Goal: Find contact information: Find contact information

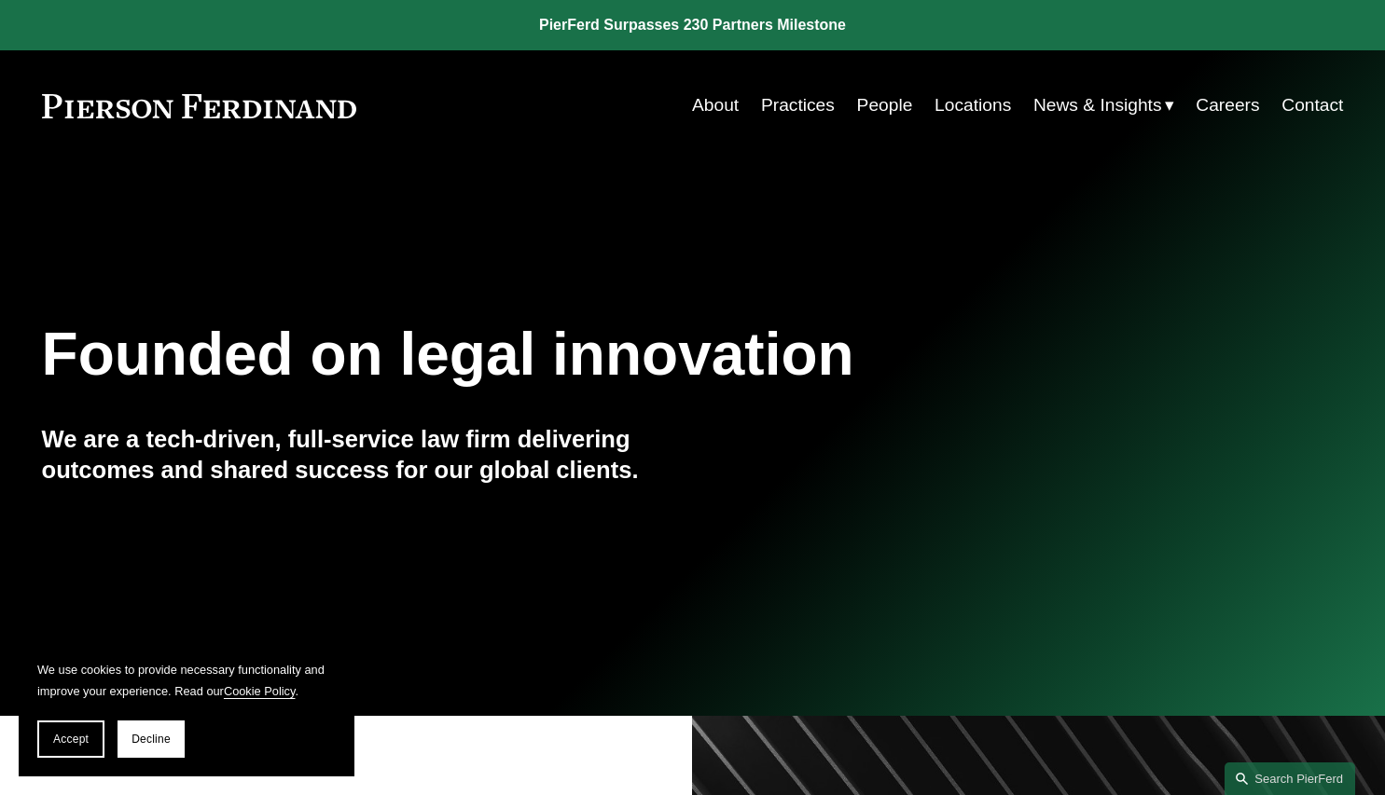
click at [883, 108] on link "People" at bounding box center [885, 105] width 56 height 35
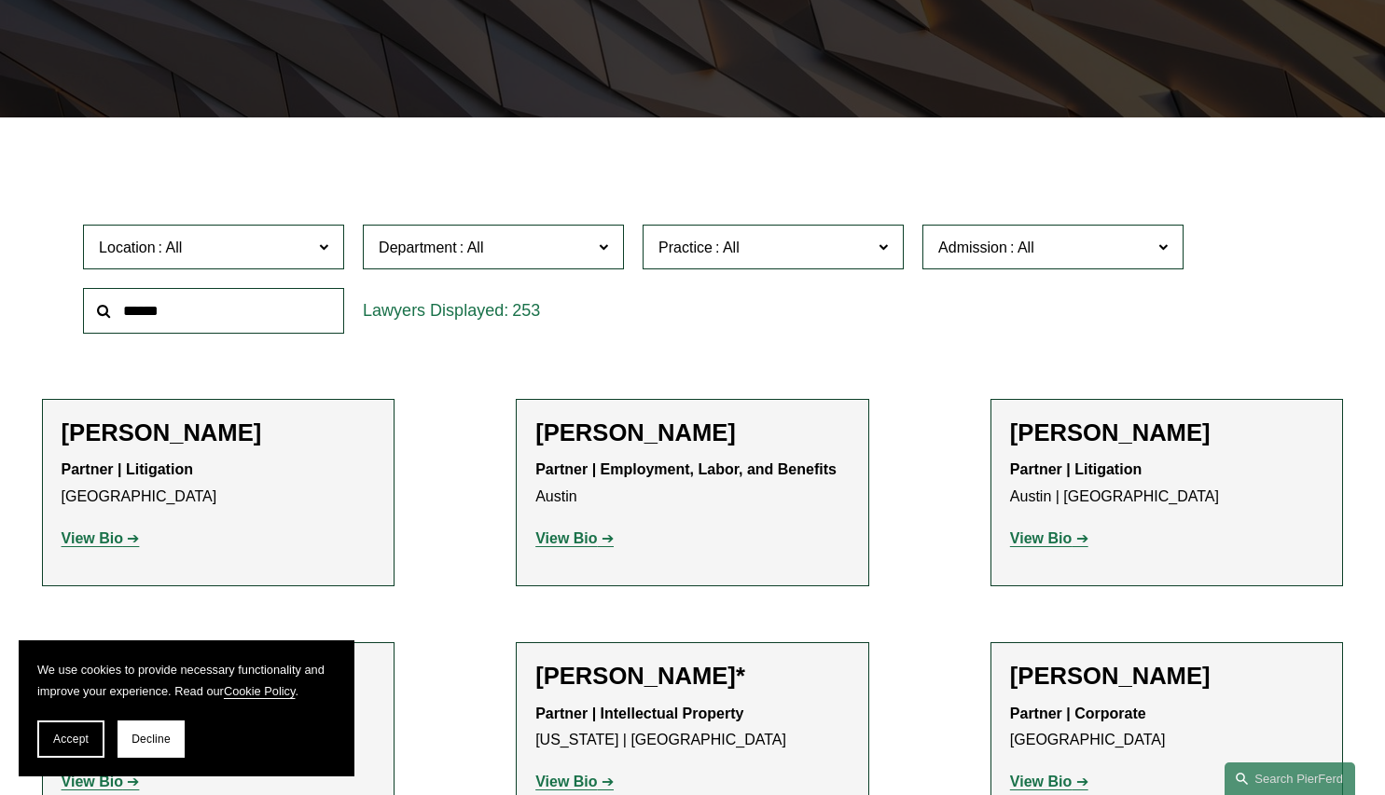
scroll to position [396, 0]
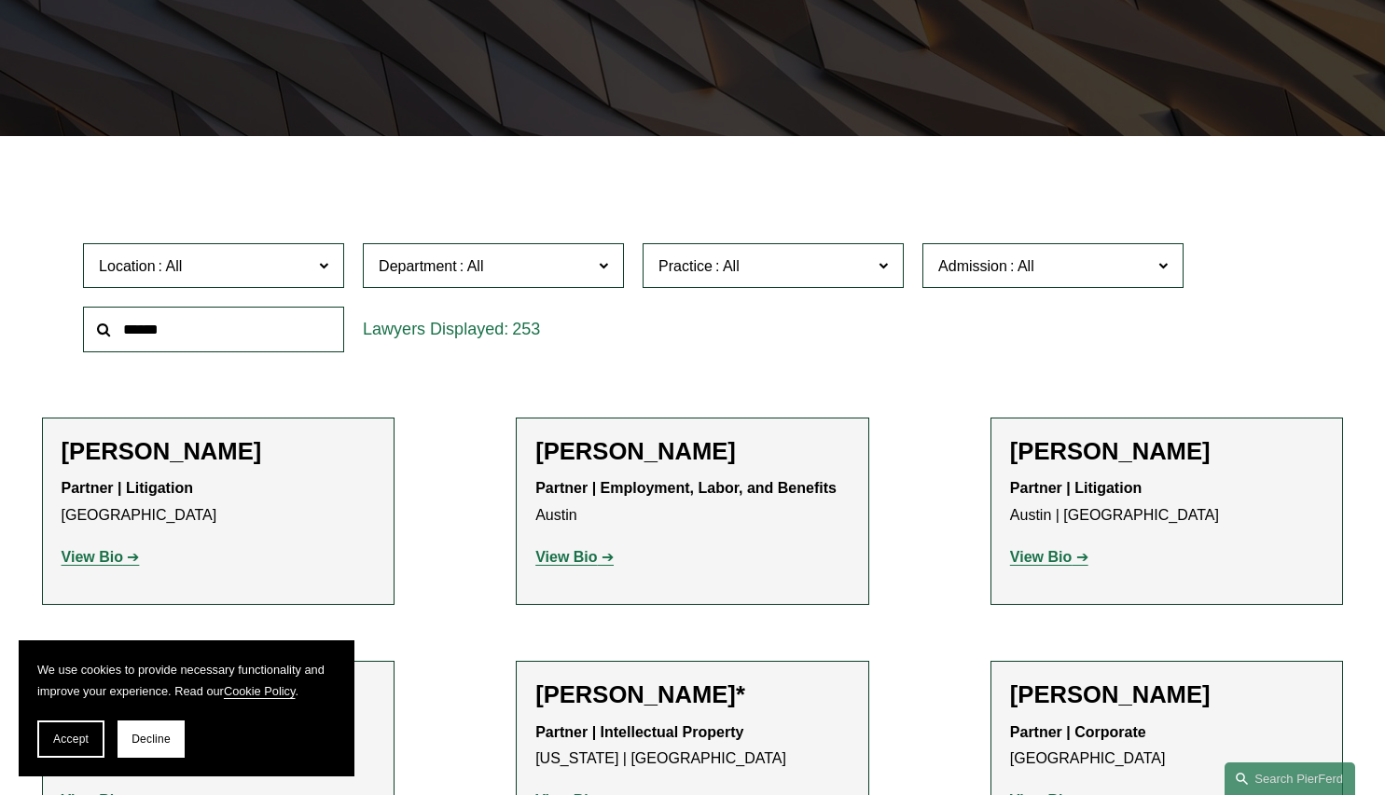
click at [290, 324] on input "text" at bounding box center [213, 330] width 261 height 46
type input "*******"
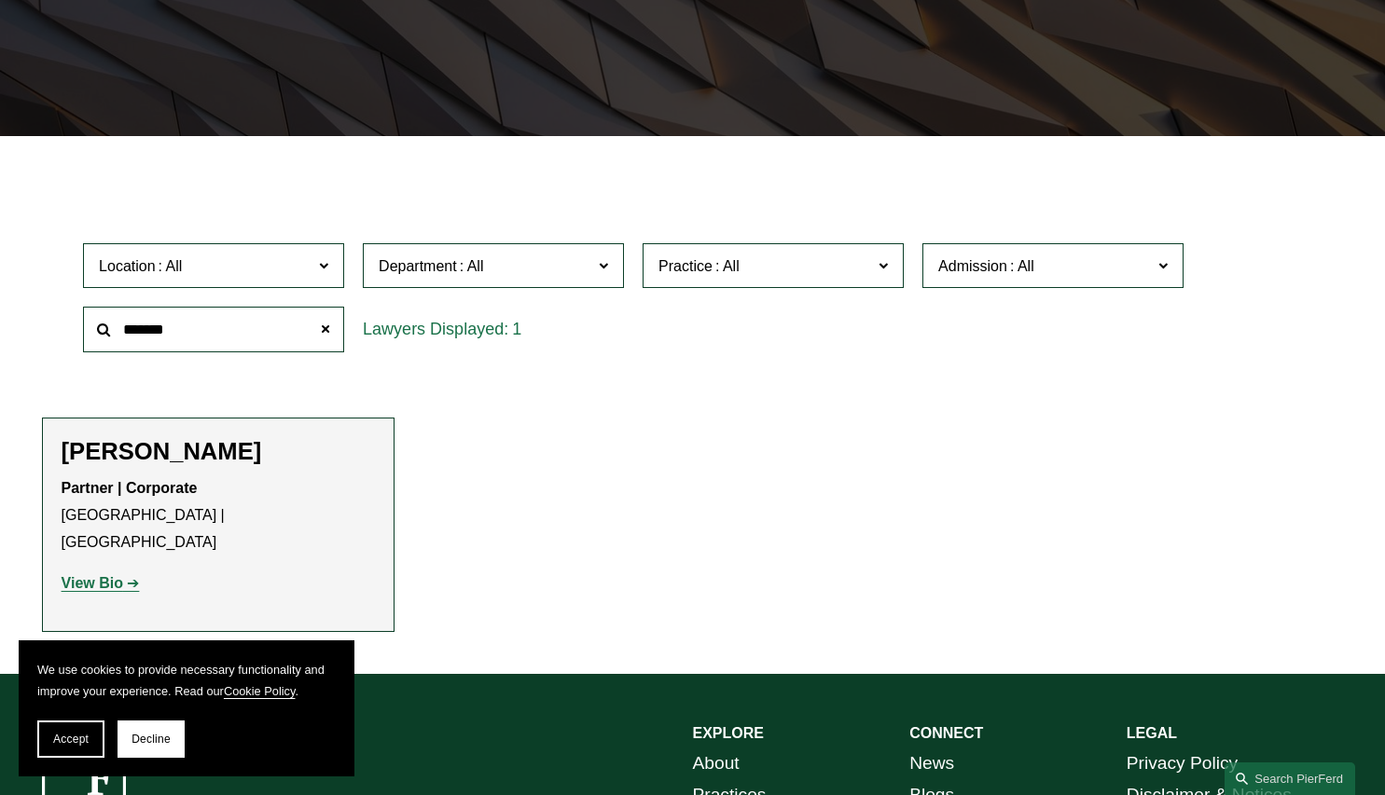
click at [256, 437] on li "Melissa M. Choe Partner | Corporate Atlanta | Seattle View Bio Location: Atlant…" at bounding box center [218, 525] width 353 height 214
click at [246, 444] on h2 "Melissa M. Choe" at bounding box center [219, 451] width 314 height 29
click at [230, 450] on h2 "Melissa M. Choe" at bounding box center [219, 451] width 314 height 29
click at [131, 575] on link "View Bio" at bounding box center [101, 583] width 78 height 16
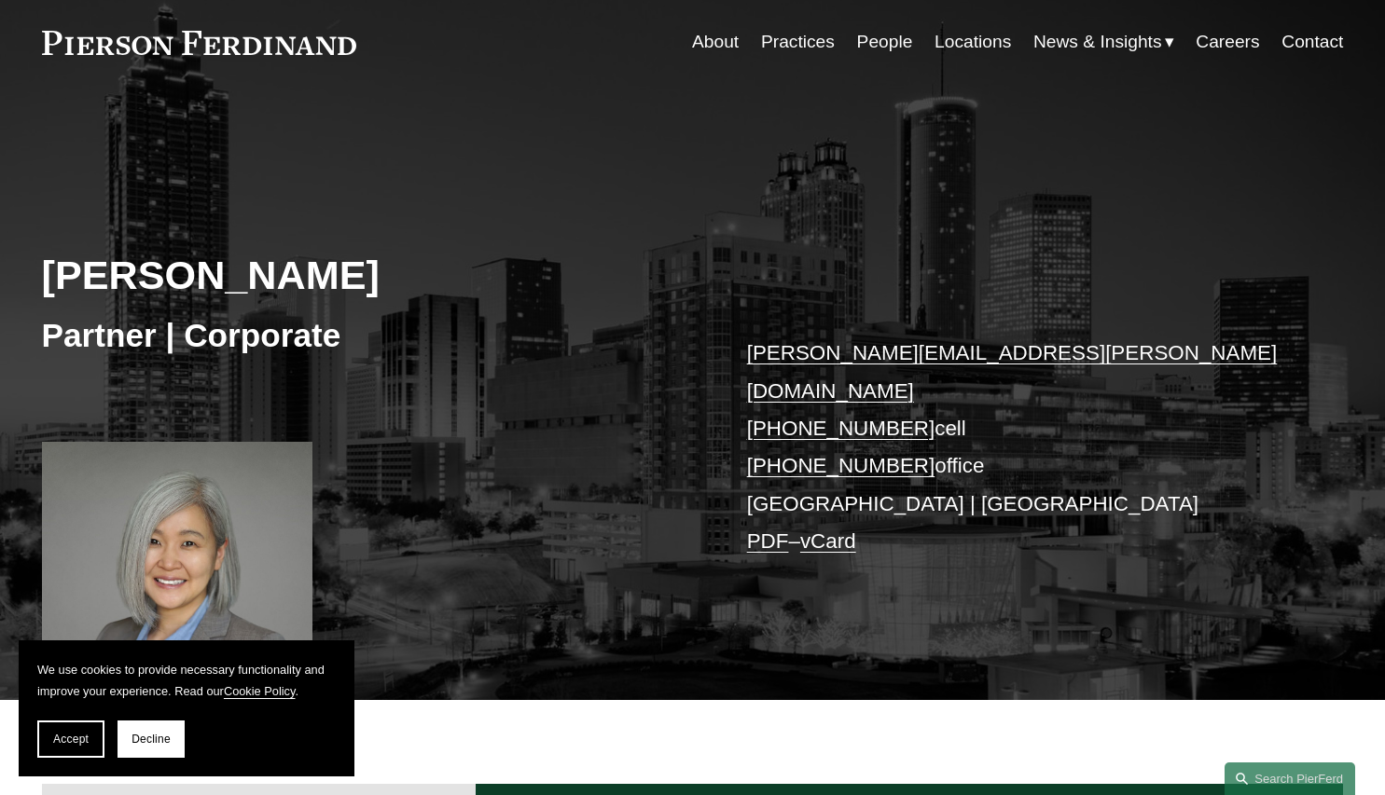
scroll to position [85, 0]
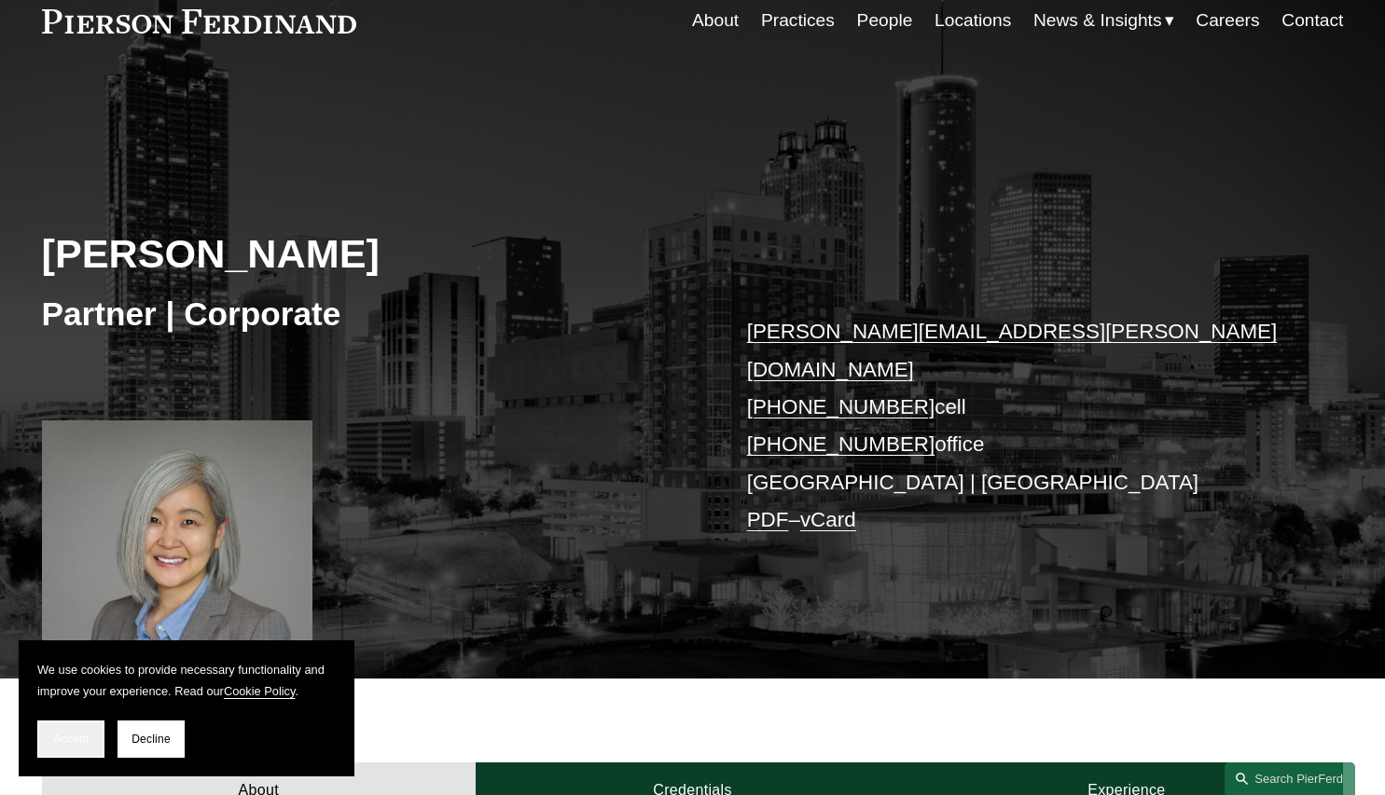
click at [93, 740] on button "Accept" at bounding box center [70, 739] width 67 height 37
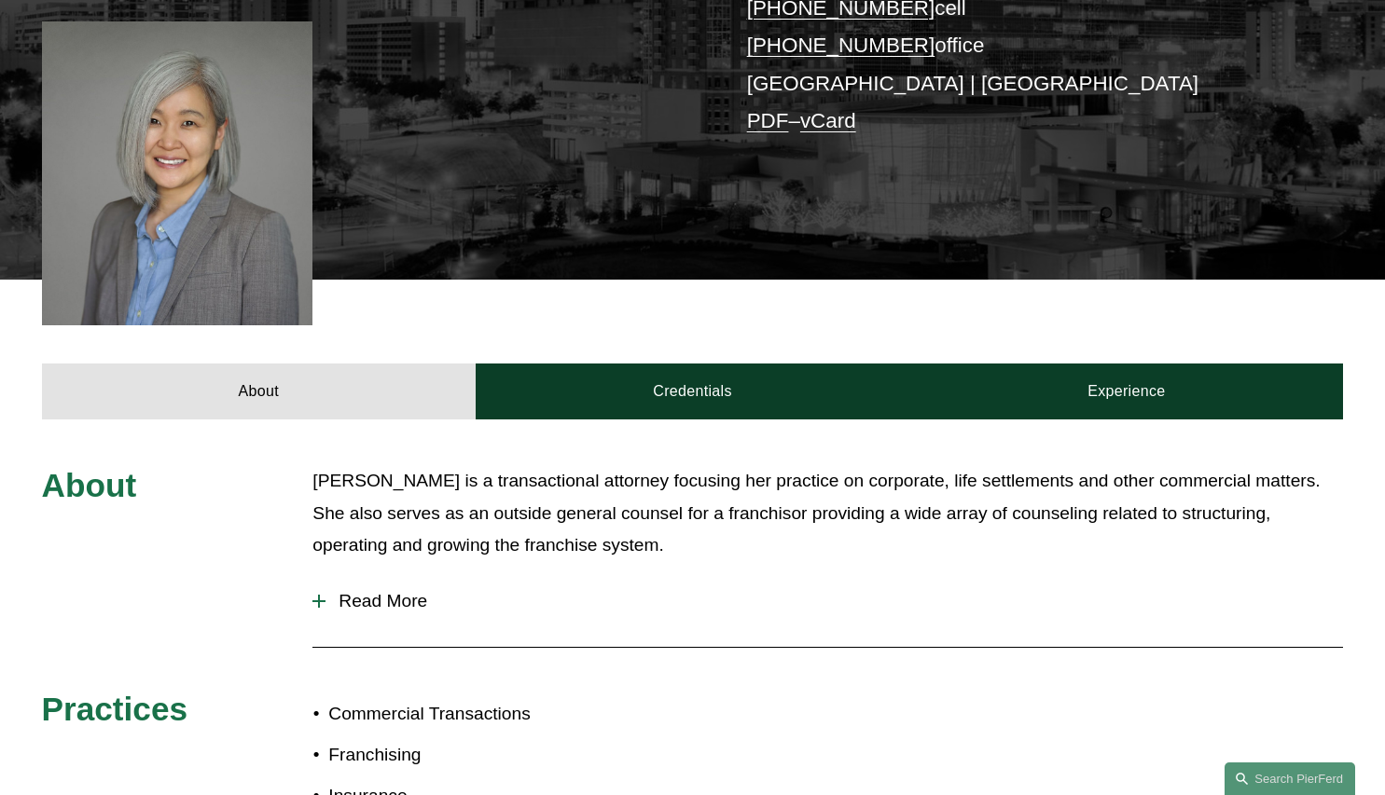
scroll to position [531, 0]
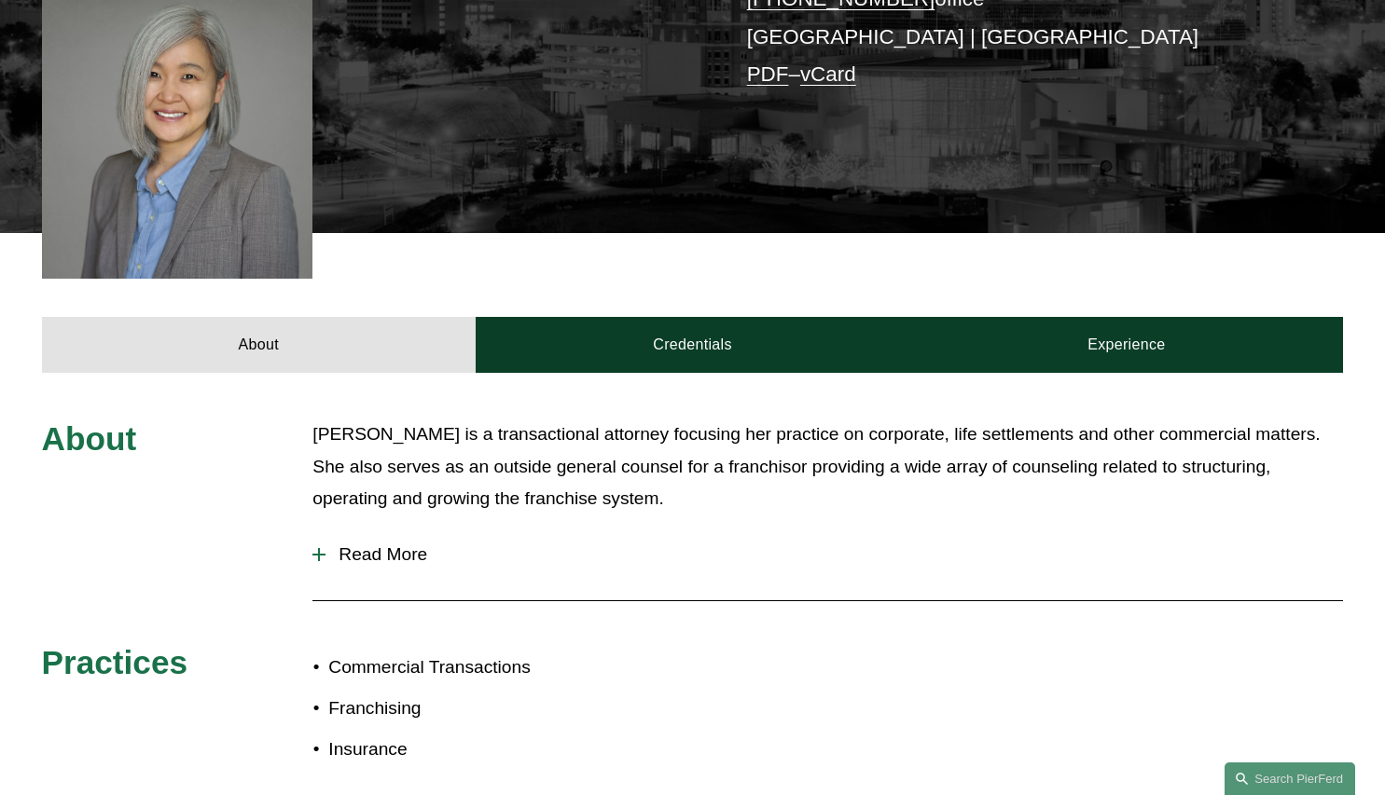
click at [360, 545] on span "Read More" at bounding box center [833, 555] width 1017 height 21
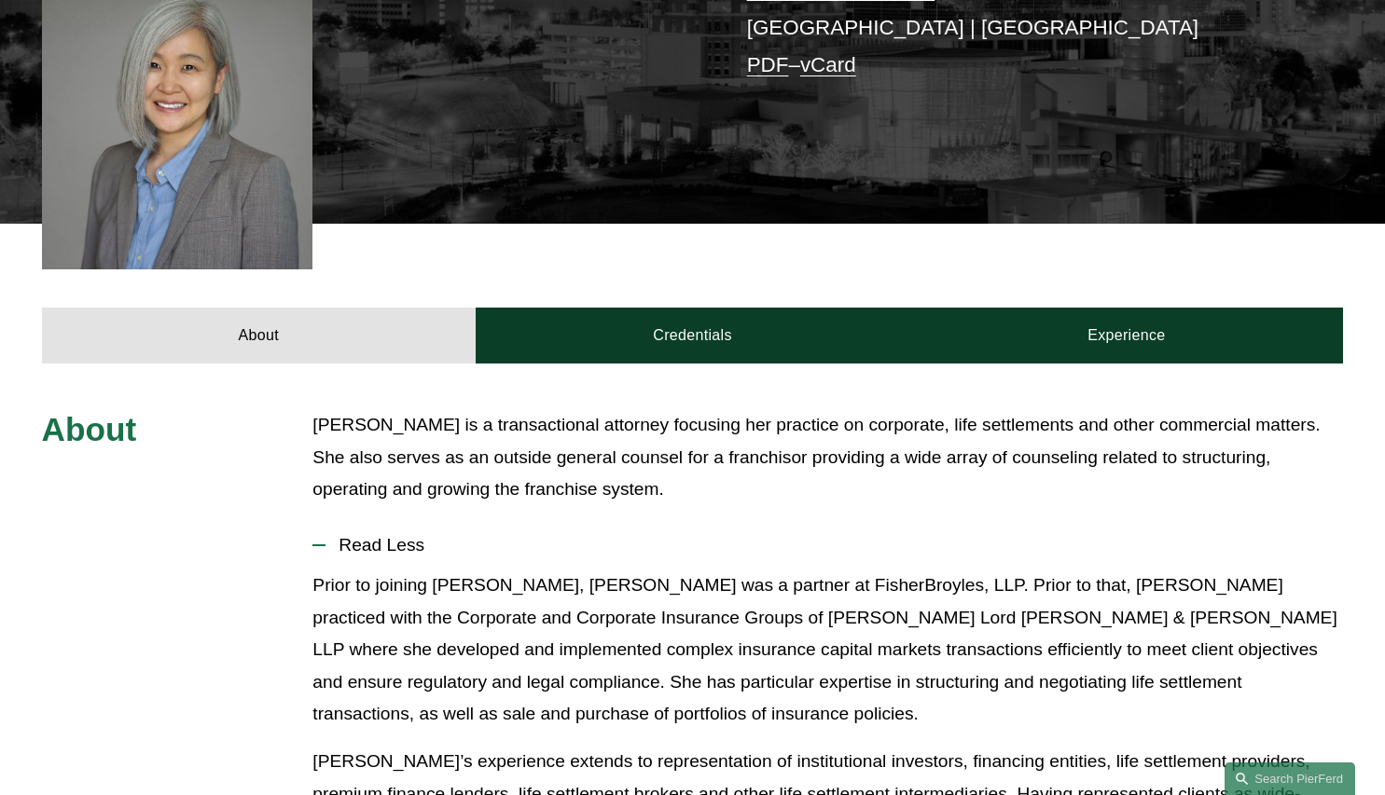
scroll to position [397, 0]
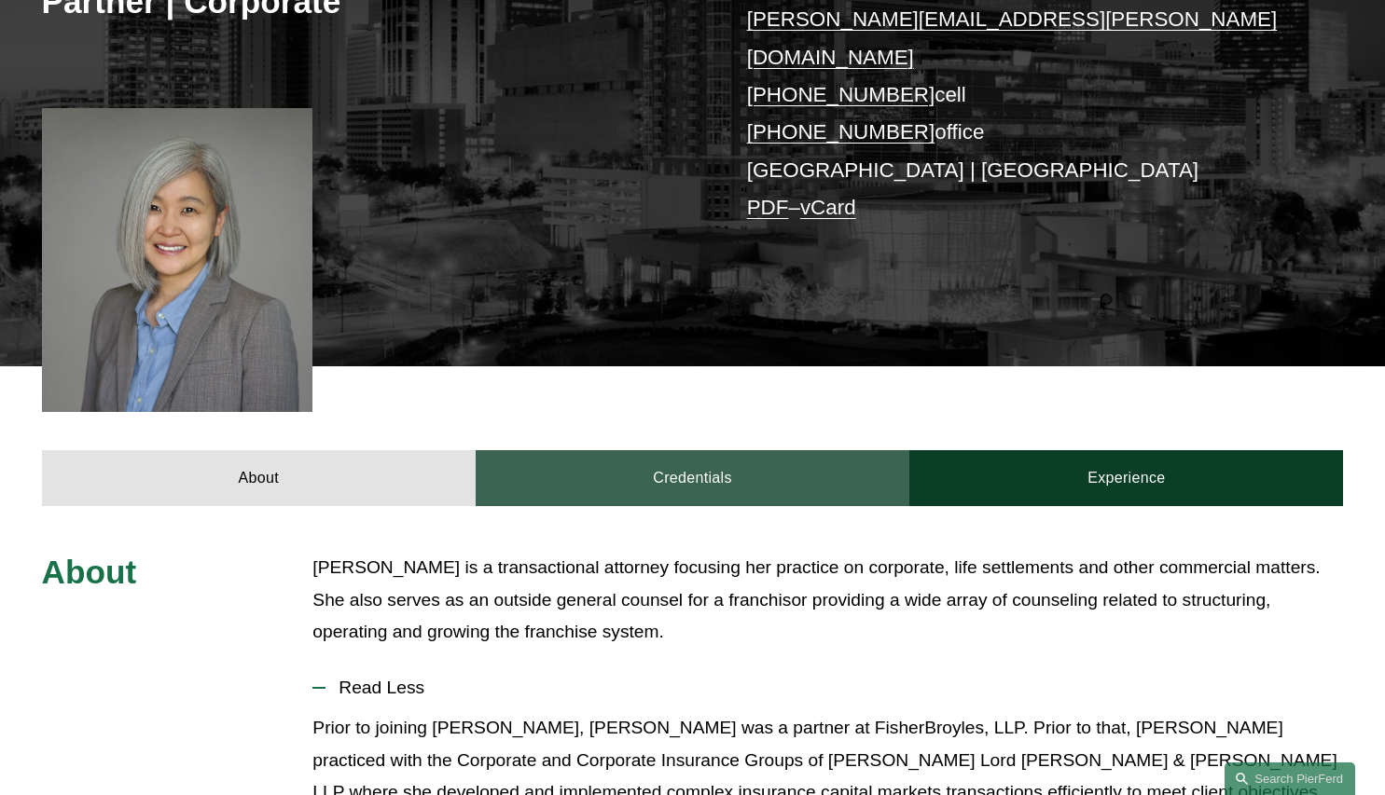
click at [508, 450] on link "Credentials" at bounding box center [693, 478] width 434 height 56
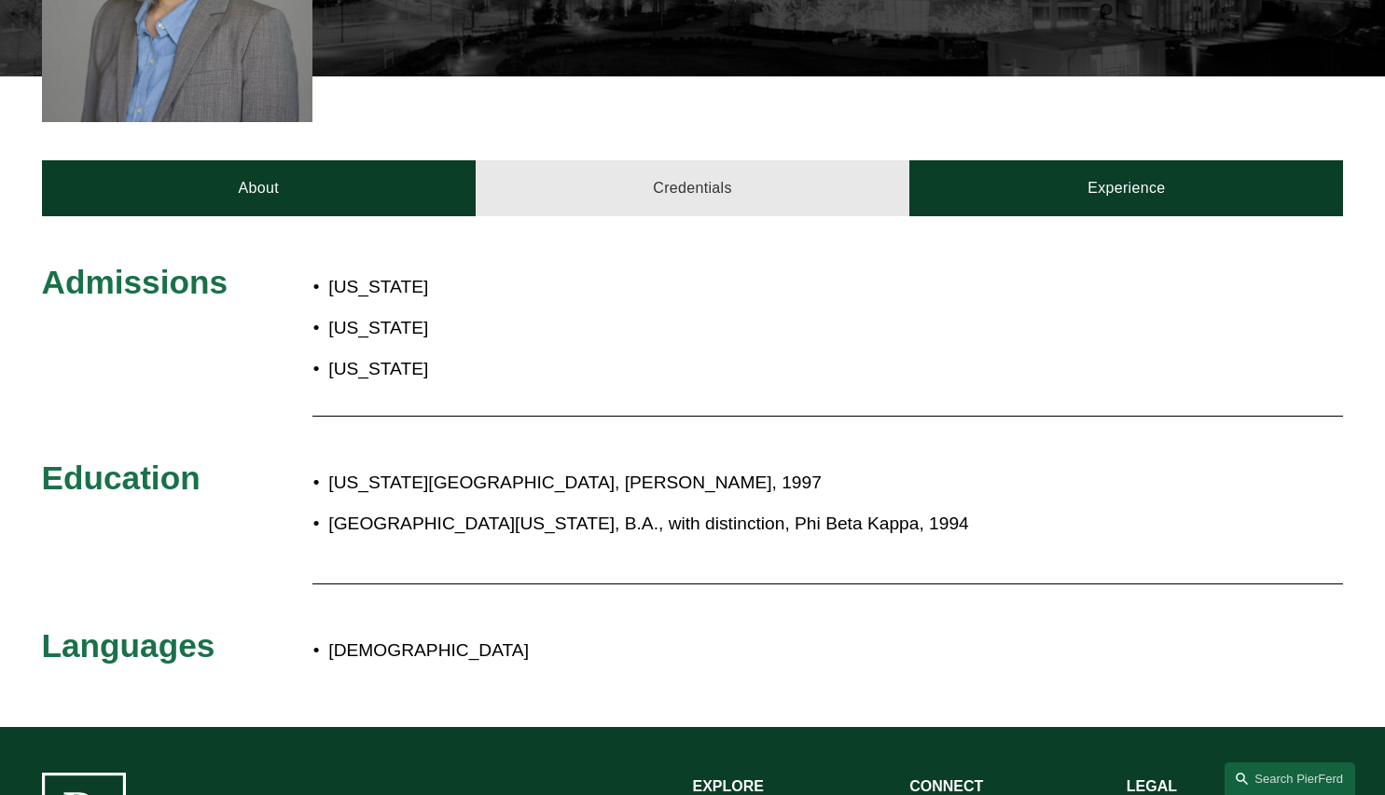
scroll to position [691, 0]
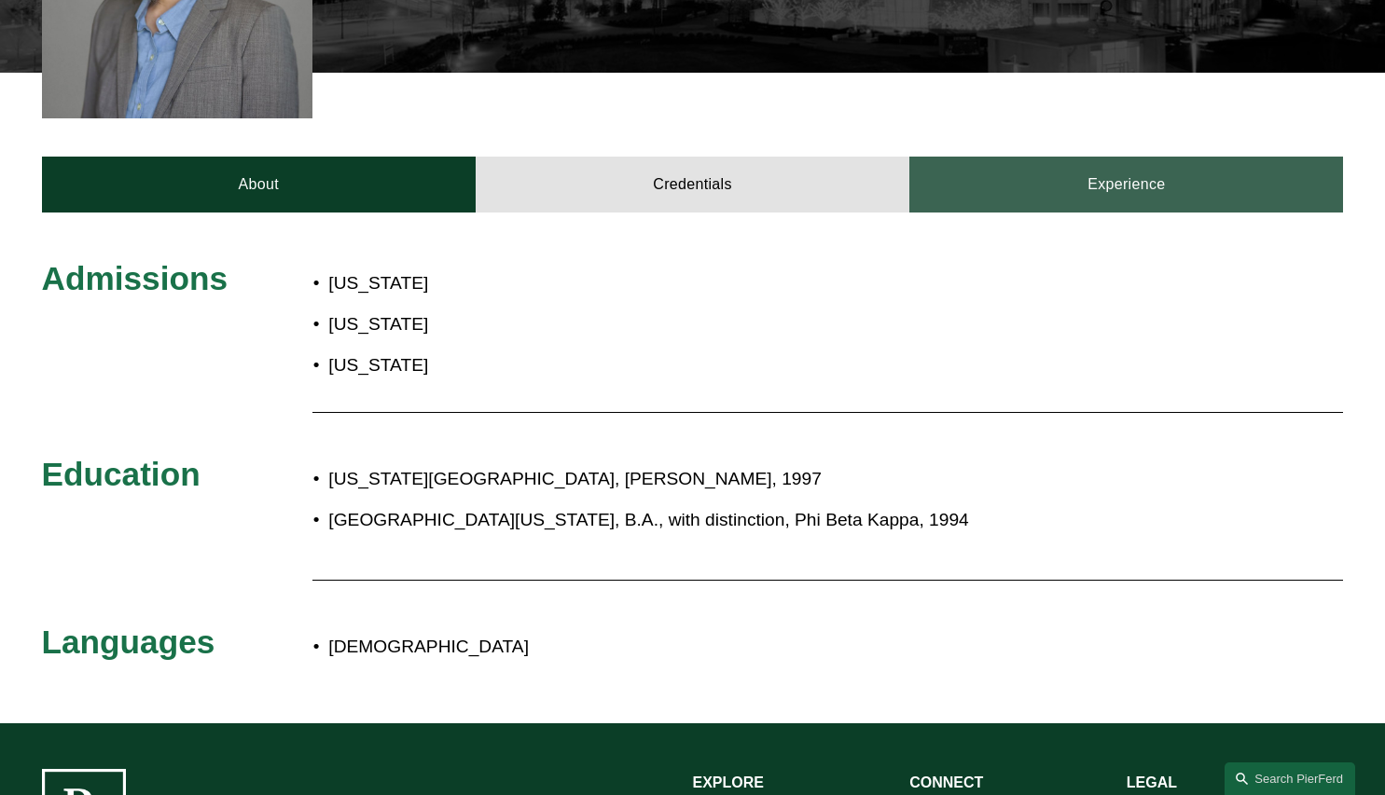
click at [1053, 181] on link "Experience" at bounding box center [1126, 185] width 434 height 56
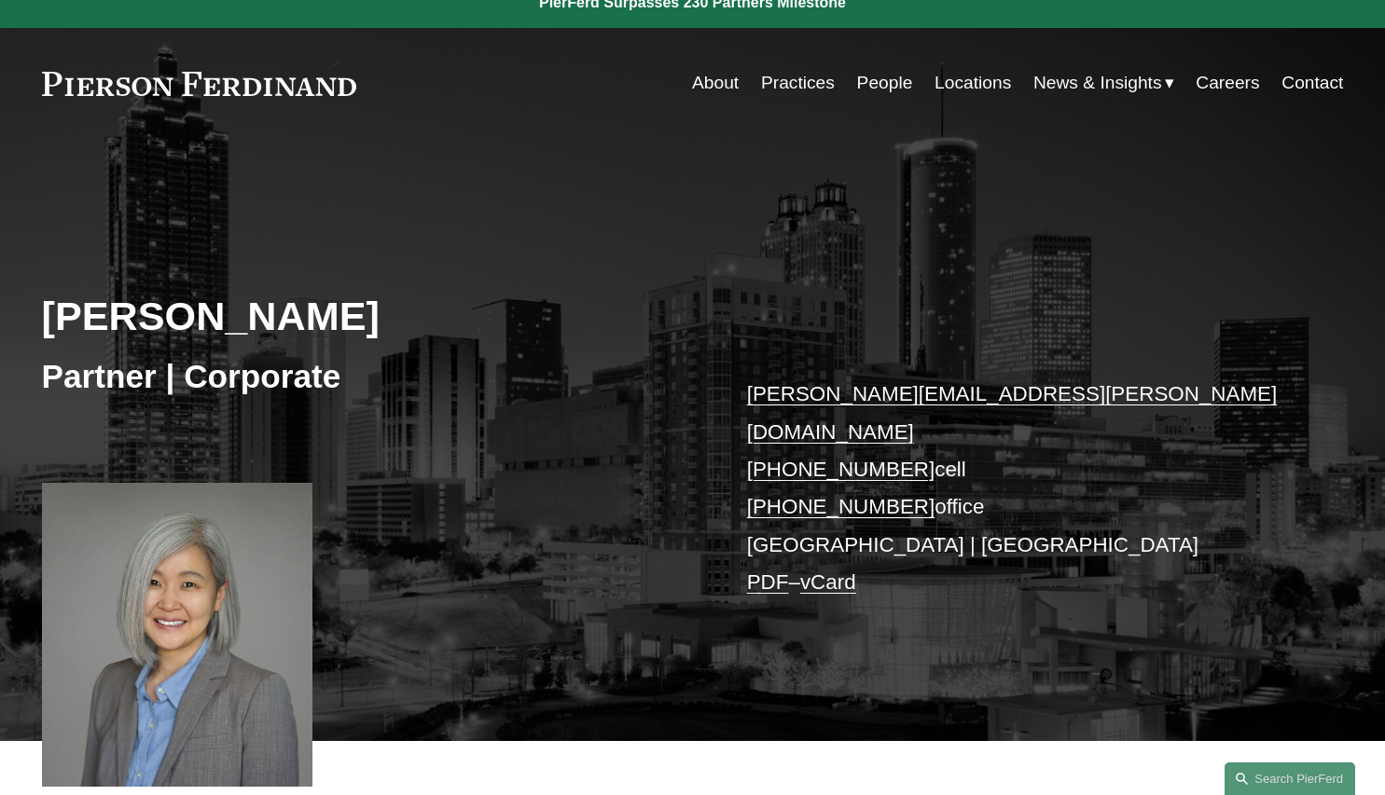
scroll to position [24, 0]
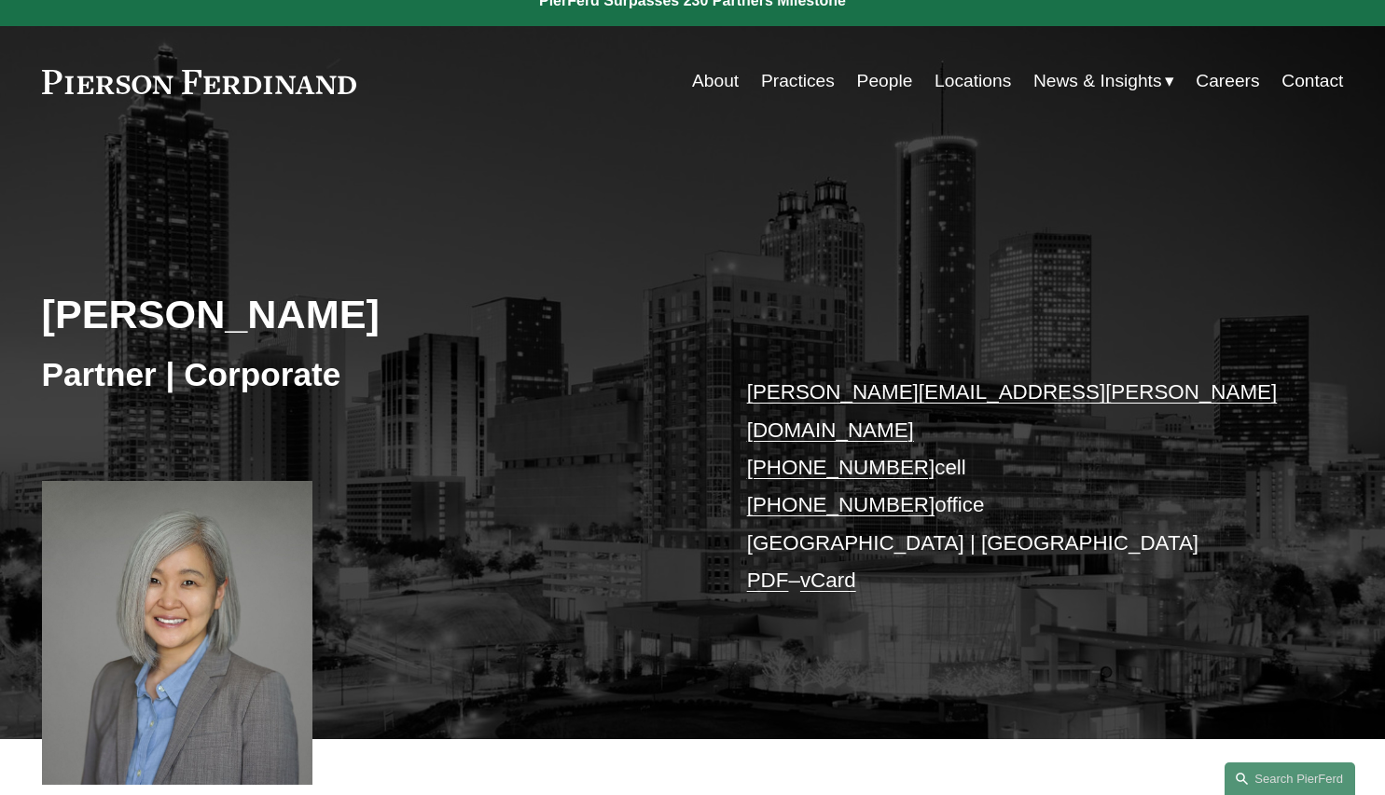
click at [712, 90] on link "About" at bounding box center [715, 80] width 47 height 35
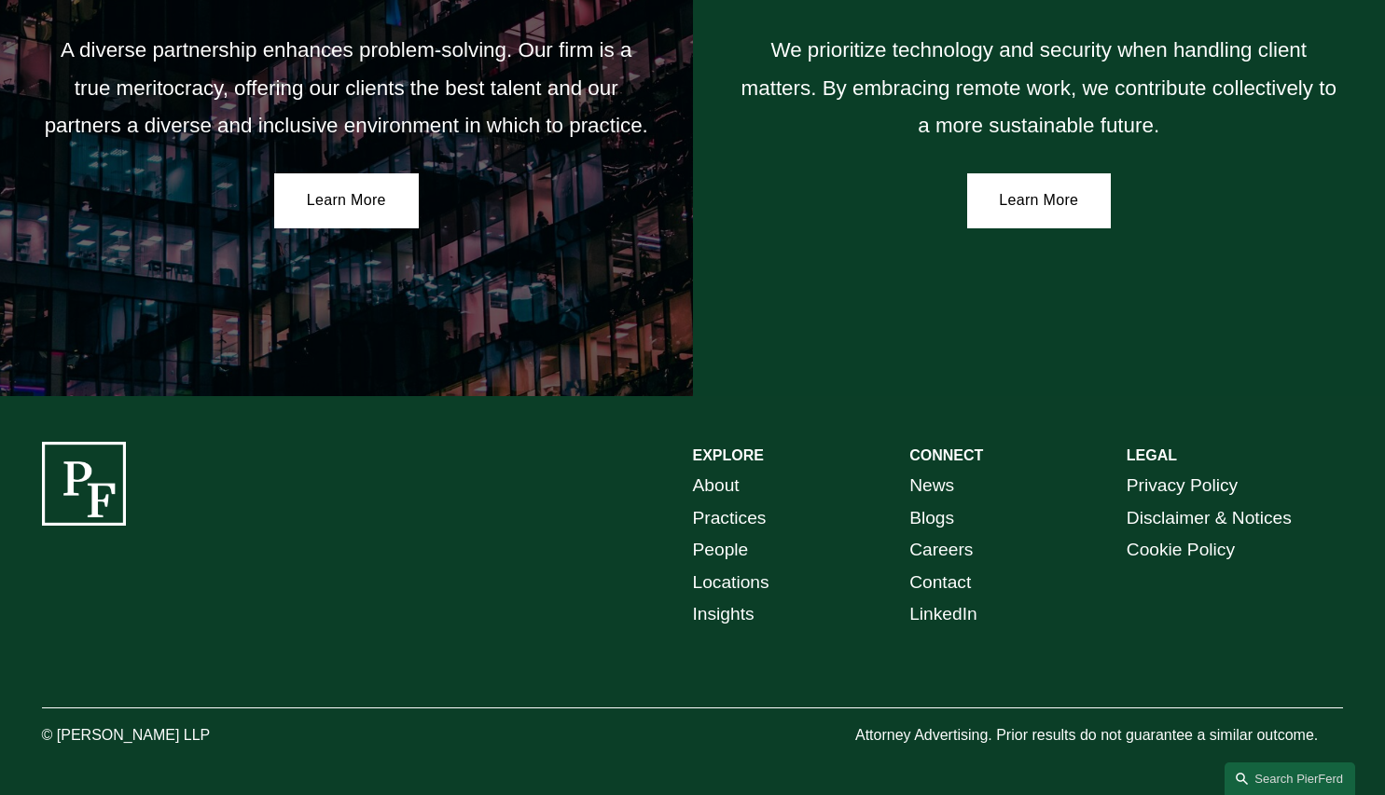
scroll to position [3290, 0]
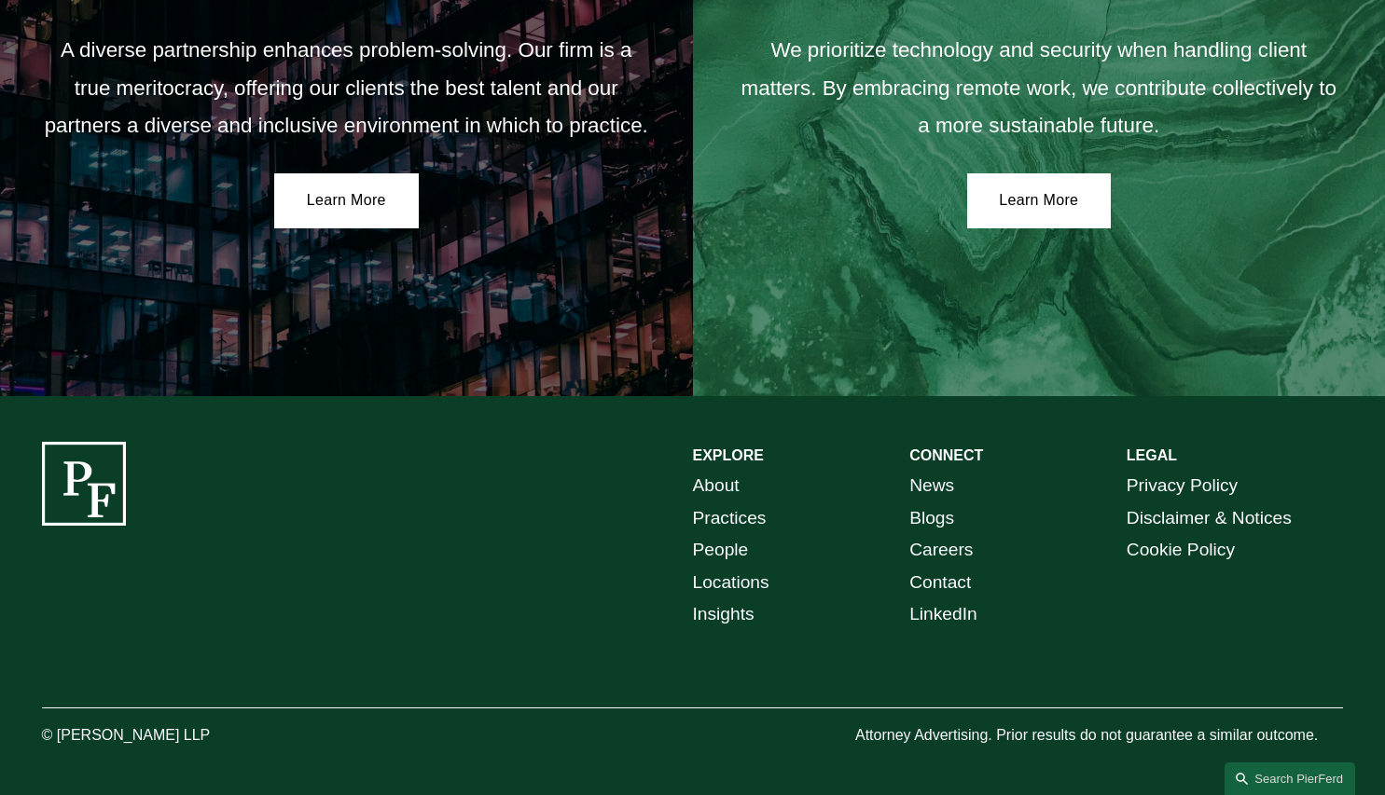
click at [698, 503] on link "About" at bounding box center [716, 486] width 47 height 33
drag, startPoint x: 62, startPoint y: 741, endPoint x: 216, endPoint y: 735, distance: 154.9
click at [216, 735] on p "© [PERSON_NAME] LLP" at bounding box center [177, 736] width 271 height 27
copy p "Pierson Ferdinand LLP"
